Goal: Check status: Check status

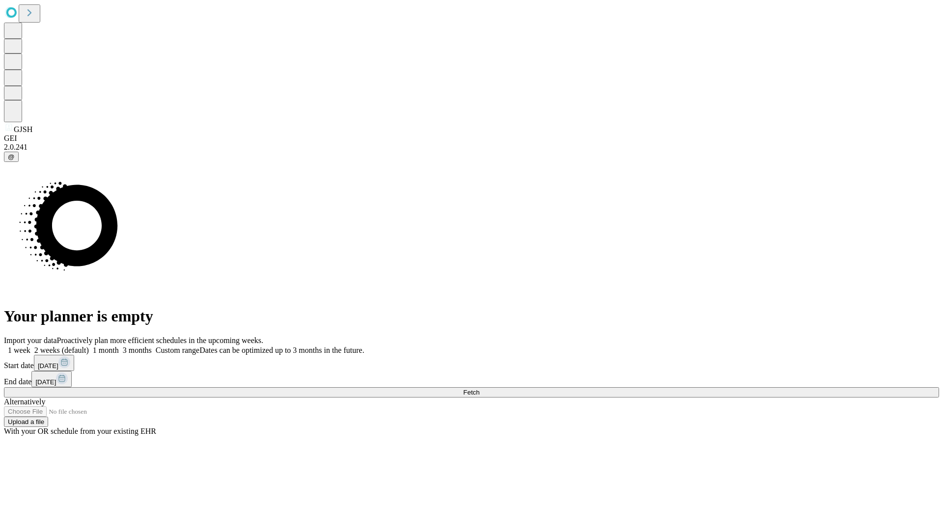
click at [479, 389] on span "Fetch" at bounding box center [471, 392] width 16 height 7
